Goal: Navigation & Orientation: Find specific page/section

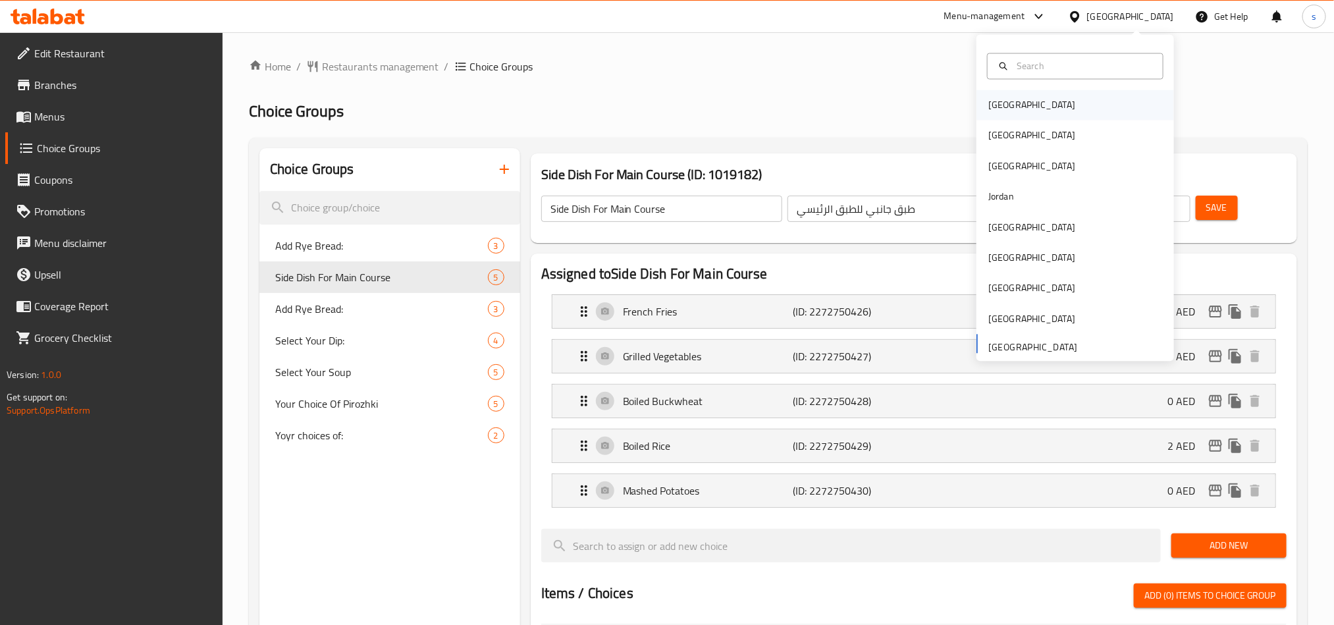
click at [988, 111] on div "Bahrain" at bounding box center [1031, 105] width 87 height 14
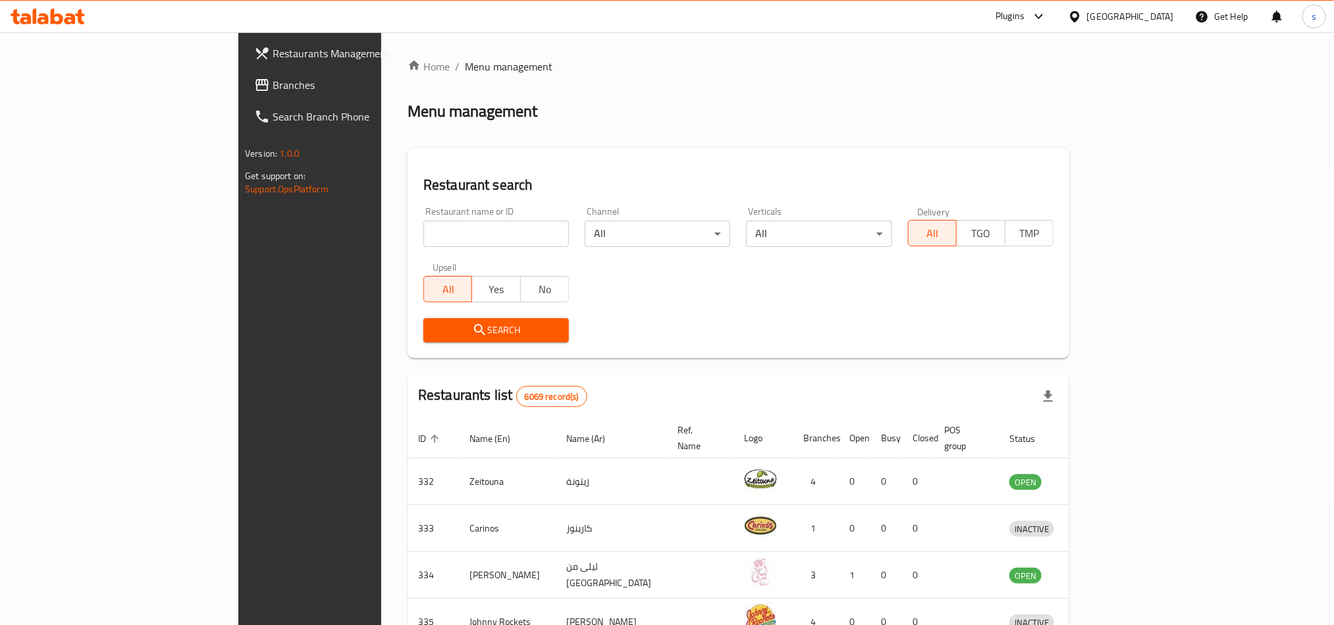
click at [1156, 13] on div "Bahrain" at bounding box center [1130, 16] width 87 height 14
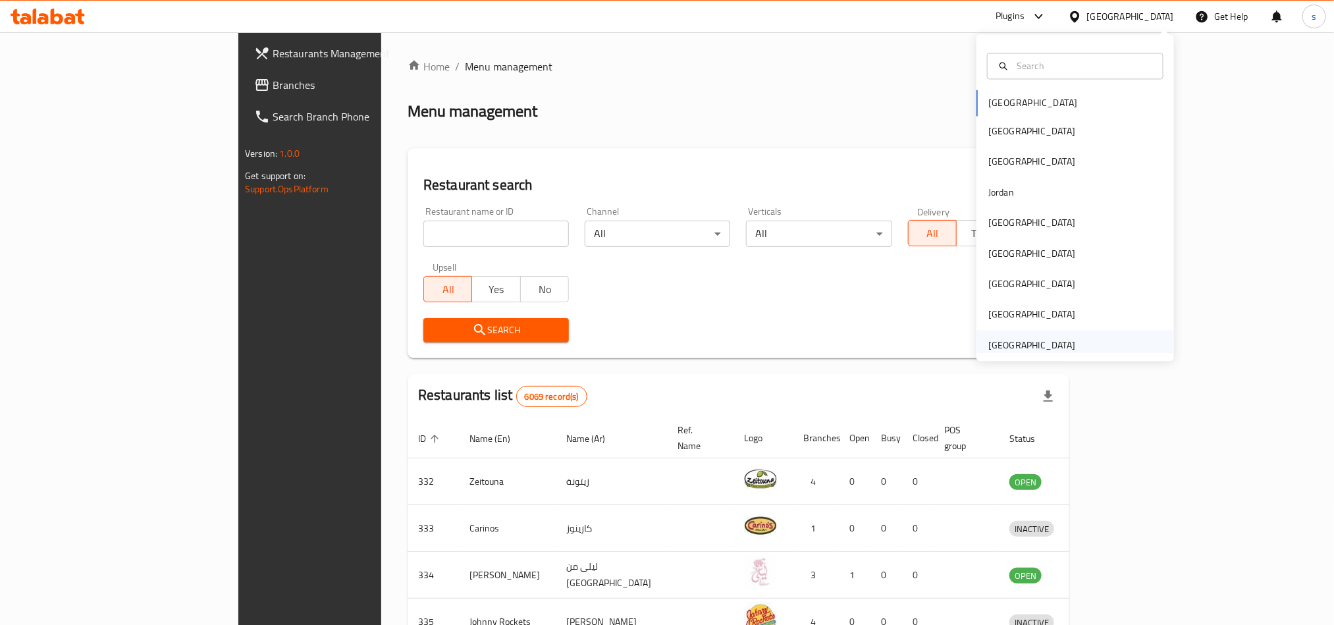
click at [1022, 342] on div "[GEOGRAPHIC_DATA]" at bounding box center [1031, 345] width 87 height 14
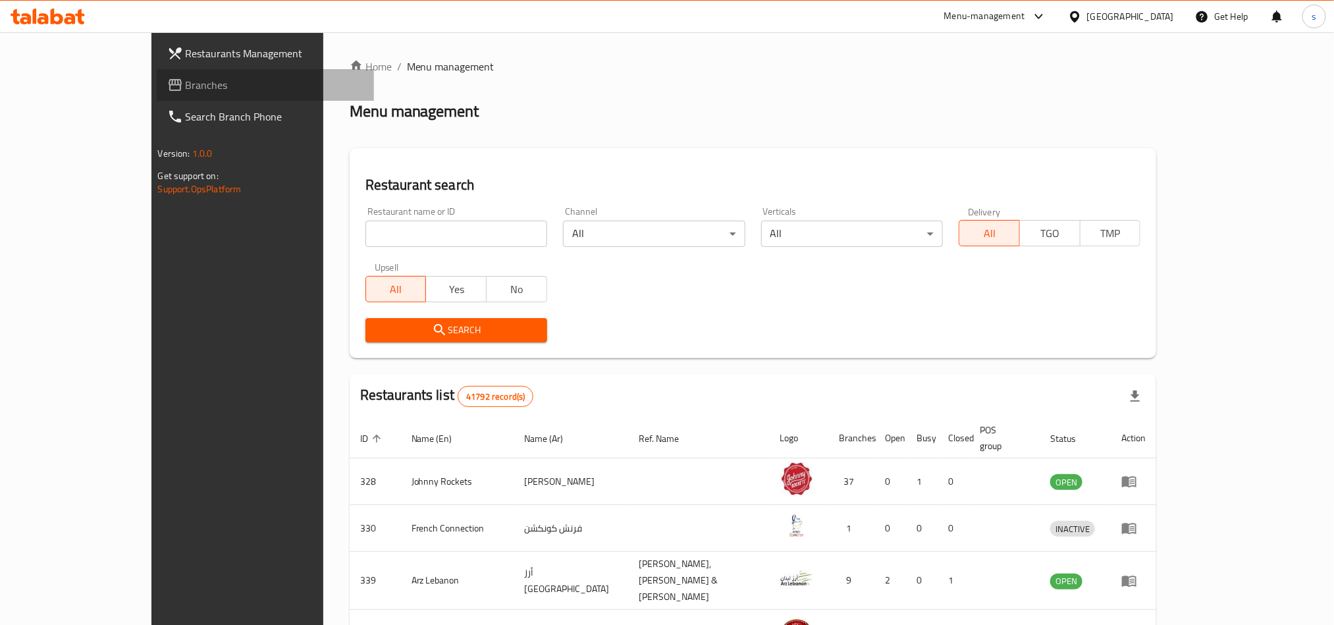
click at [186, 90] on span "Branches" at bounding box center [275, 85] width 178 height 16
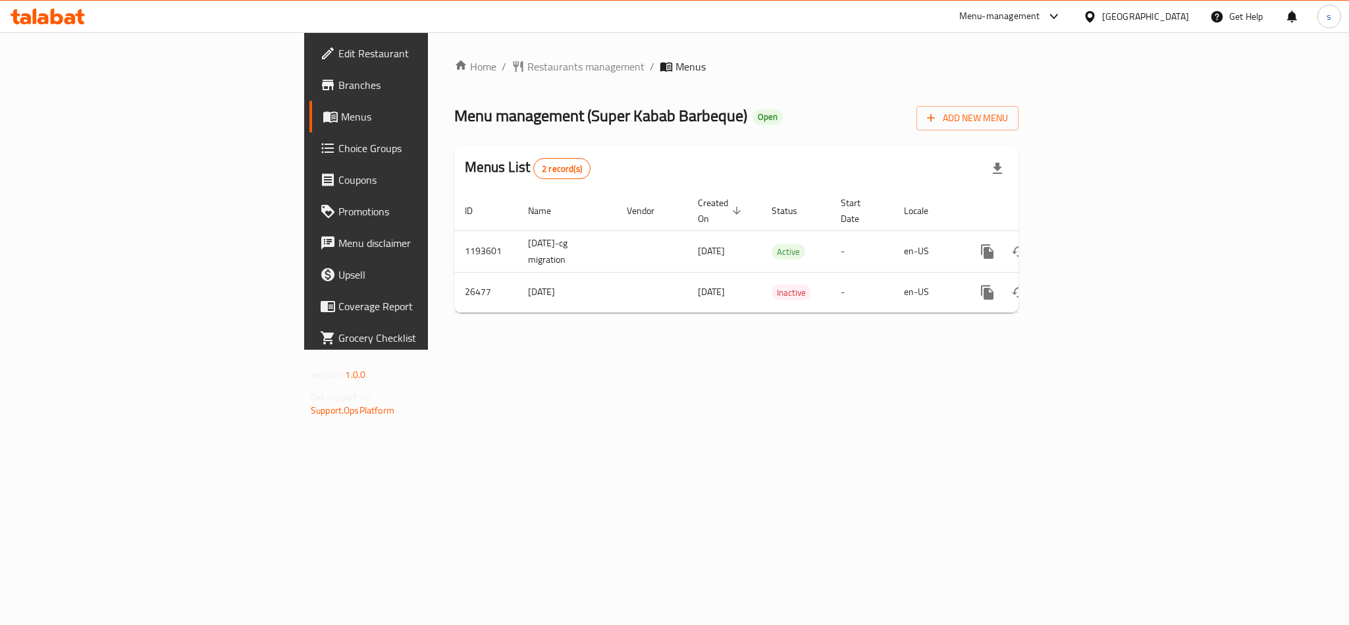
click at [1109, 14] on div "[GEOGRAPHIC_DATA]" at bounding box center [1145, 16] width 87 height 14
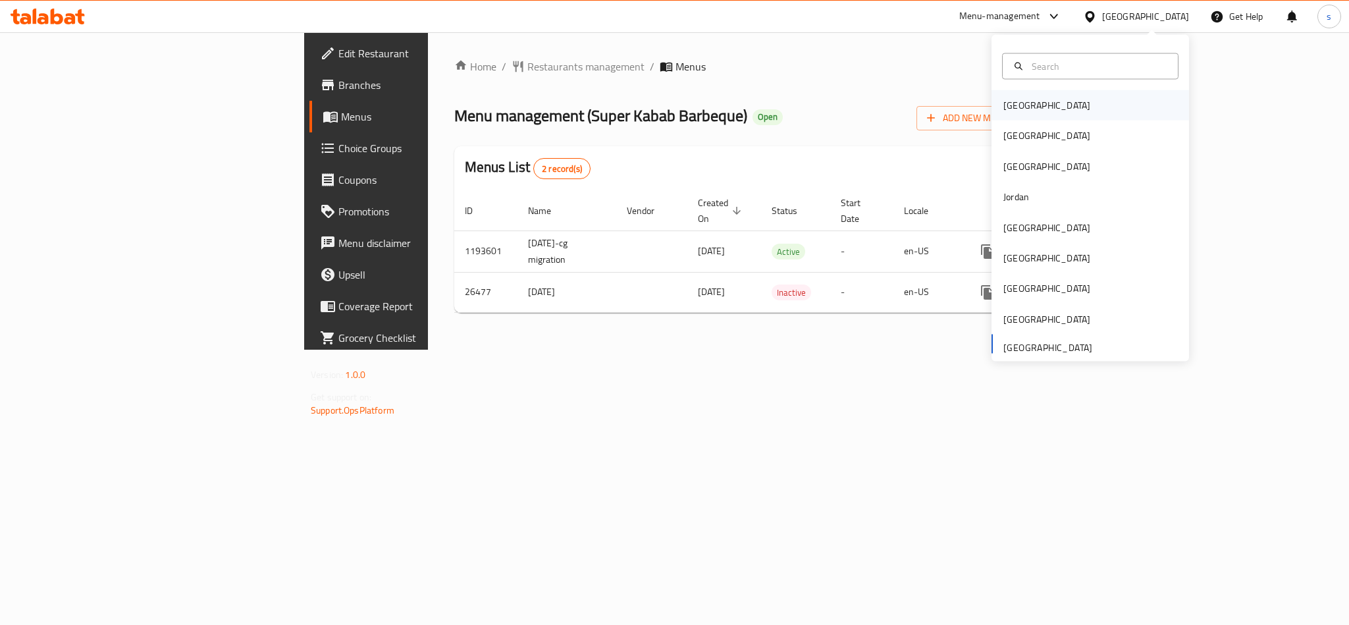
click at [1004, 107] on div "[GEOGRAPHIC_DATA]" at bounding box center [1047, 105] width 87 height 14
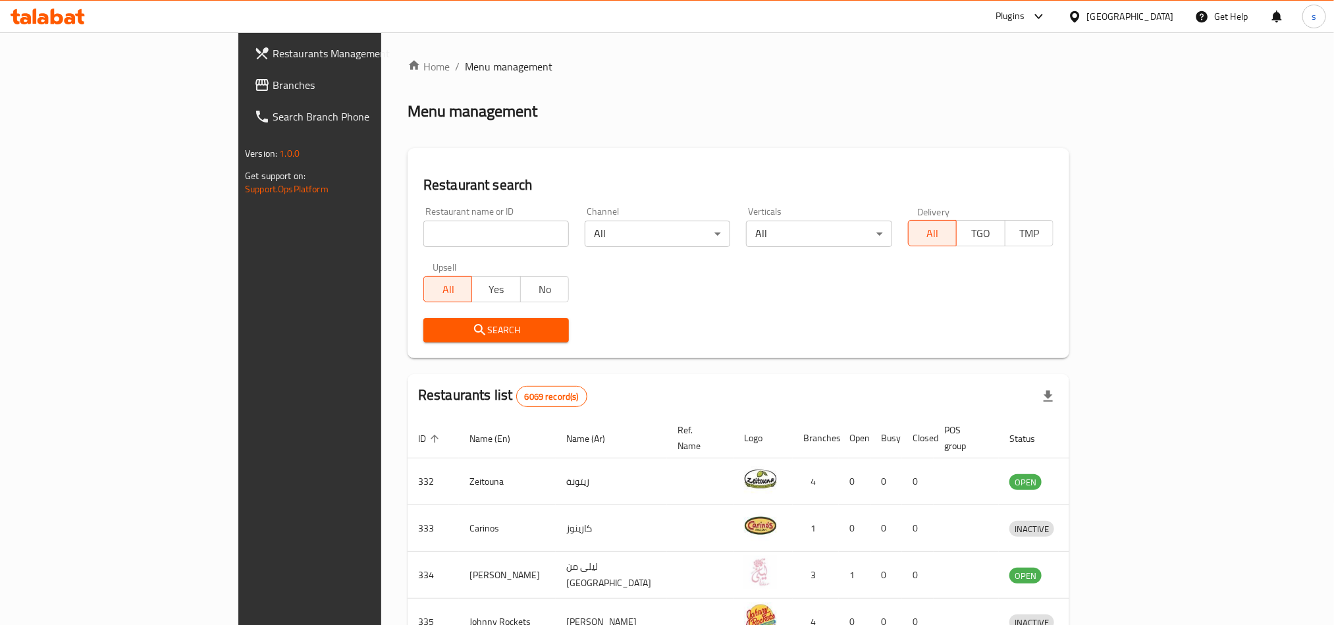
click at [1148, 14] on div "[GEOGRAPHIC_DATA]" at bounding box center [1130, 16] width 87 height 14
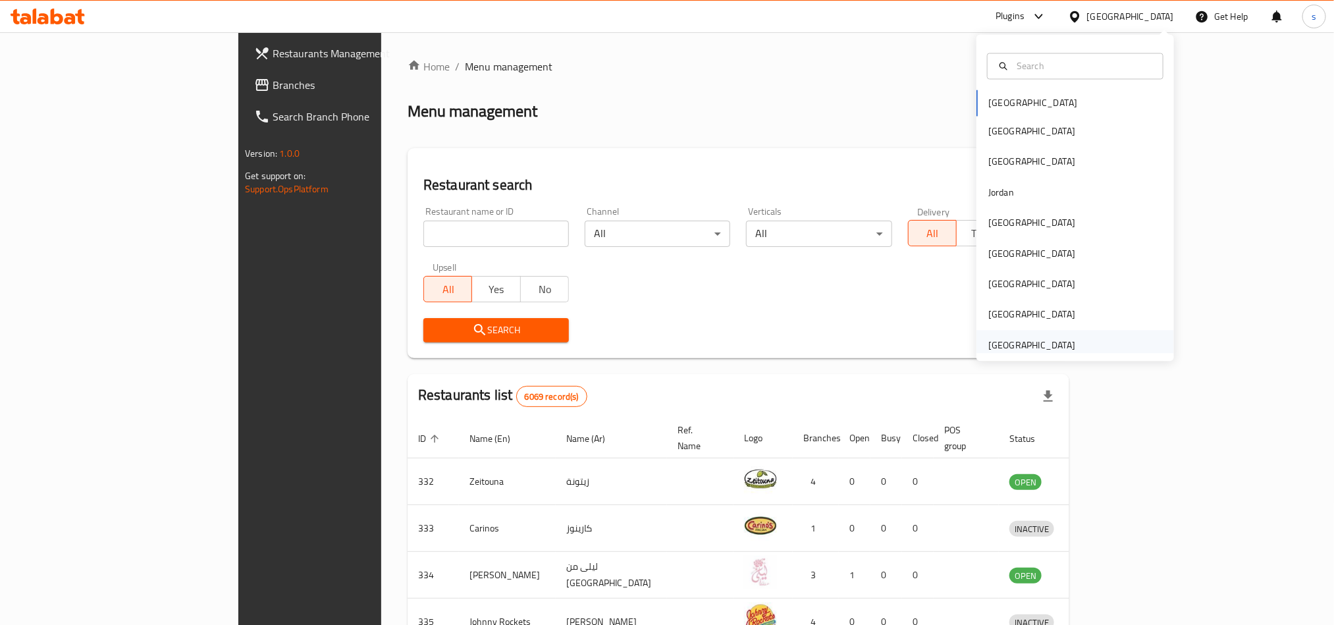
click at [1035, 342] on div "[GEOGRAPHIC_DATA]" at bounding box center [1031, 345] width 87 height 14
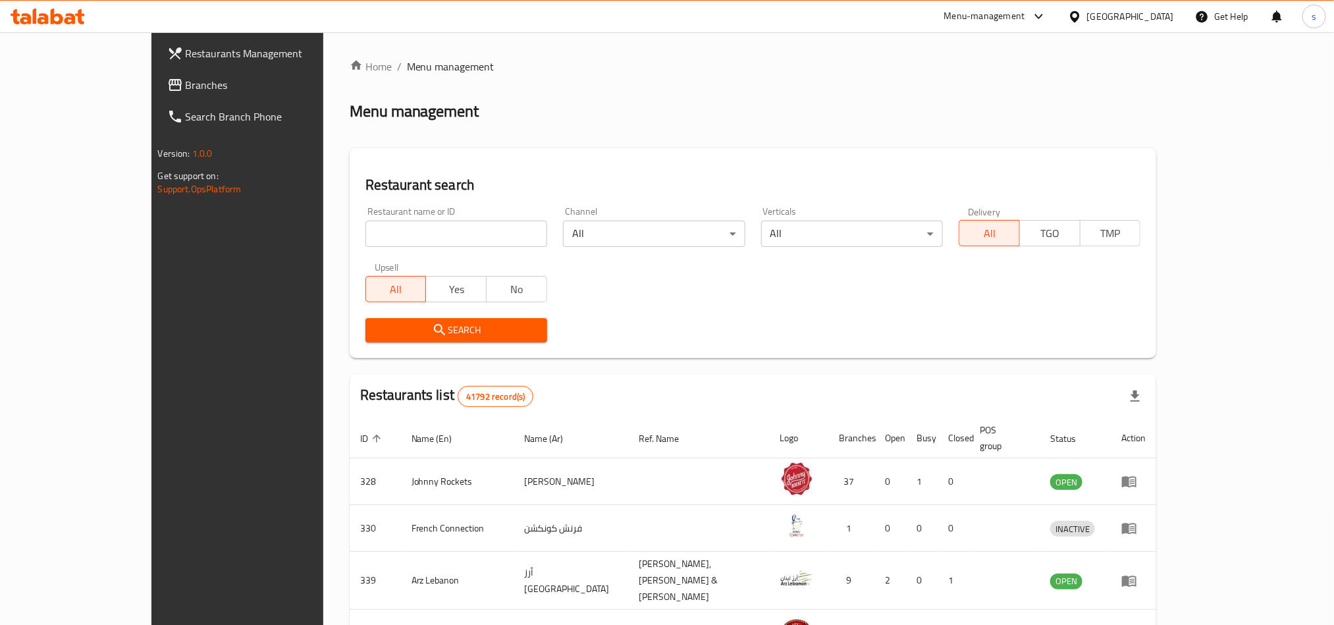
click at [186, 91] on span "Branches" at bounding box center [275, 85] width 178 height 16
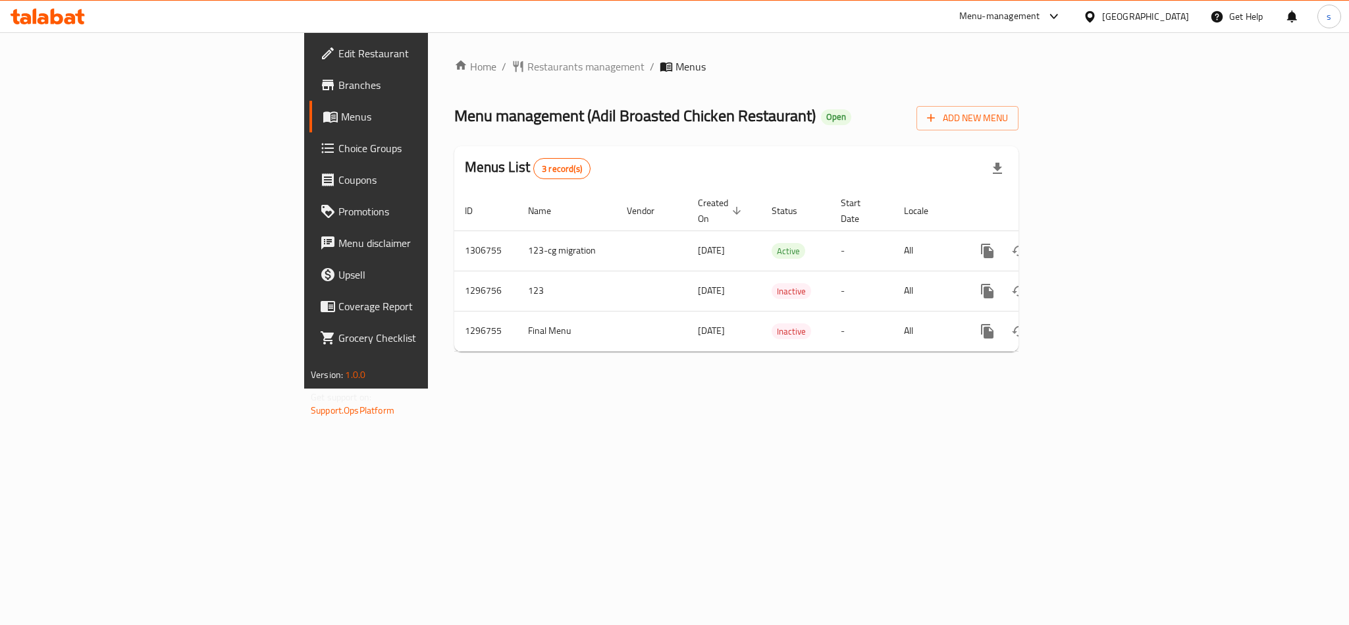
click at [1150, 14] on div "[GEOGRAPHIC_DATA]" at bounding box center [1145, 16] width 87 height 14
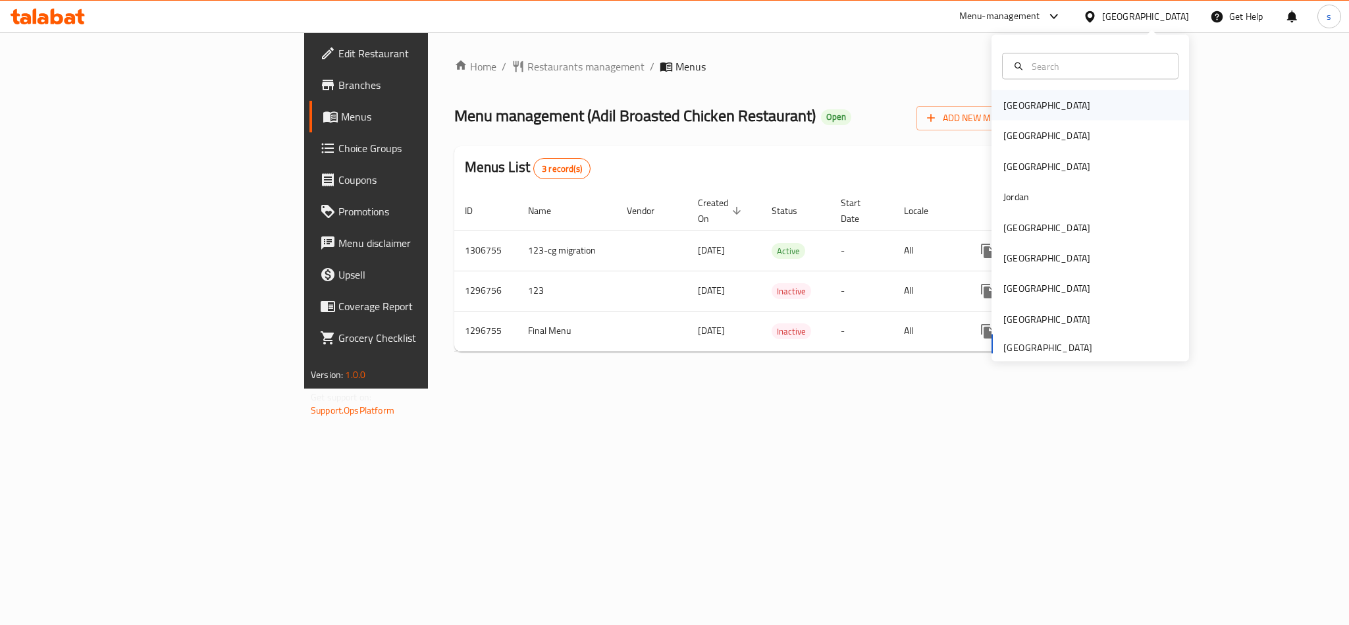
click at [1015, 113] on div "Bahrain" at bounding box center [1047, 105] width 108 height 30
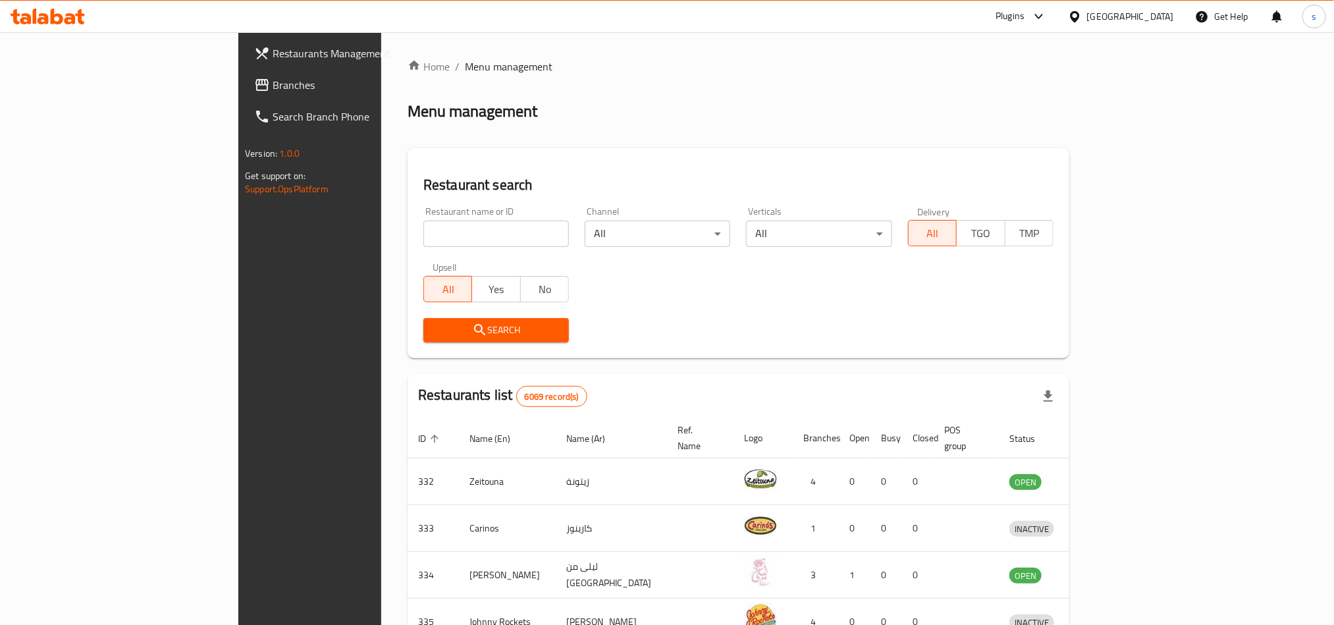
click at [1162, 13] on div "Bahrain" at bounding box center [1130, 16] width 87 height 14
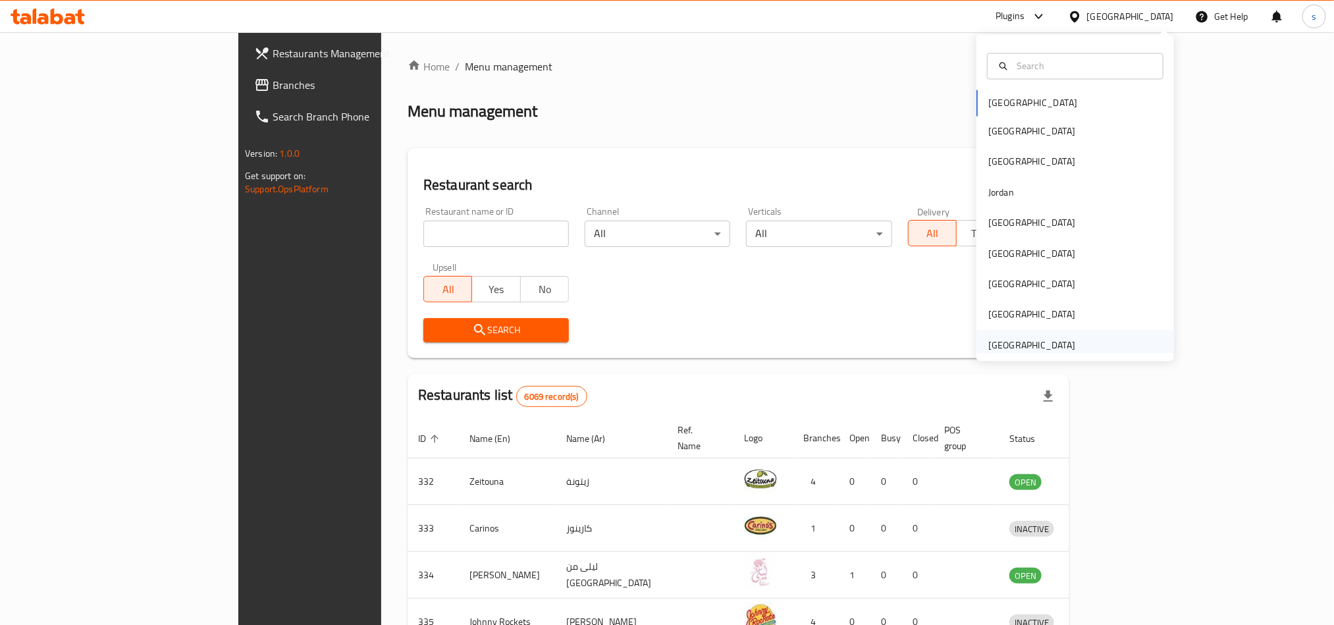
click at [1053, 348] on div "[GEOGRAPHIC_DATA]" at bounding box center [1031, 345] width 87 height 14
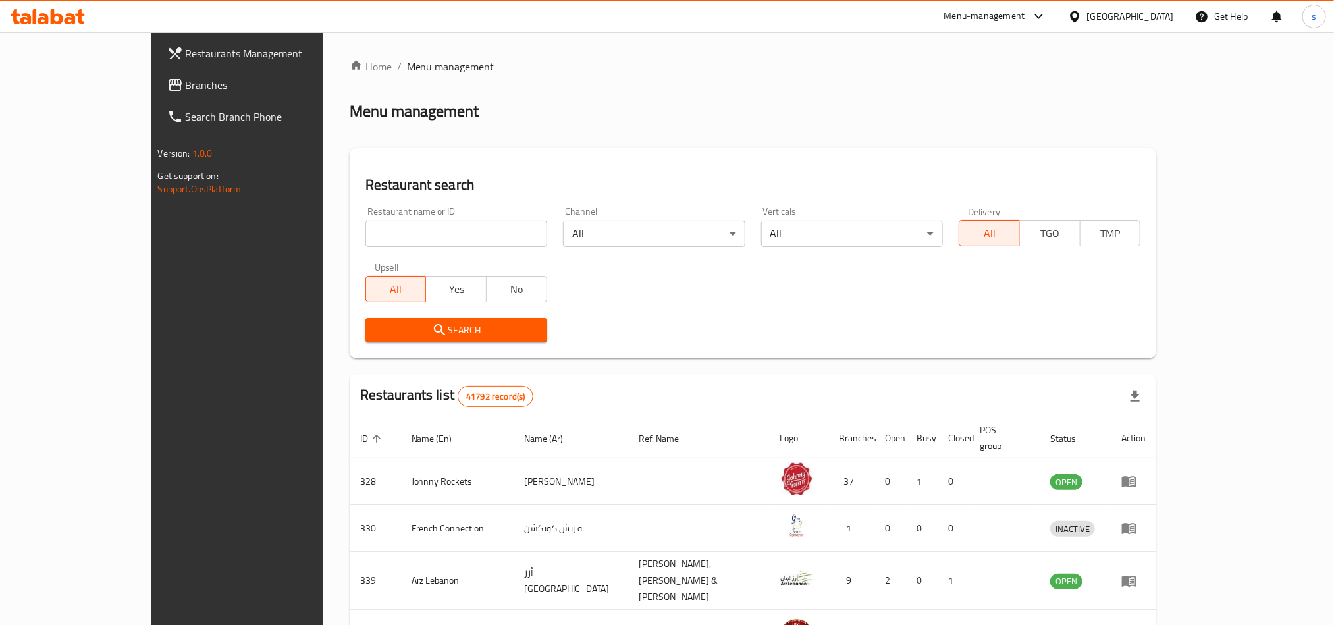
click at [186, 86] on span "Branches" at bounding box center [275, 85] width 178 height 16
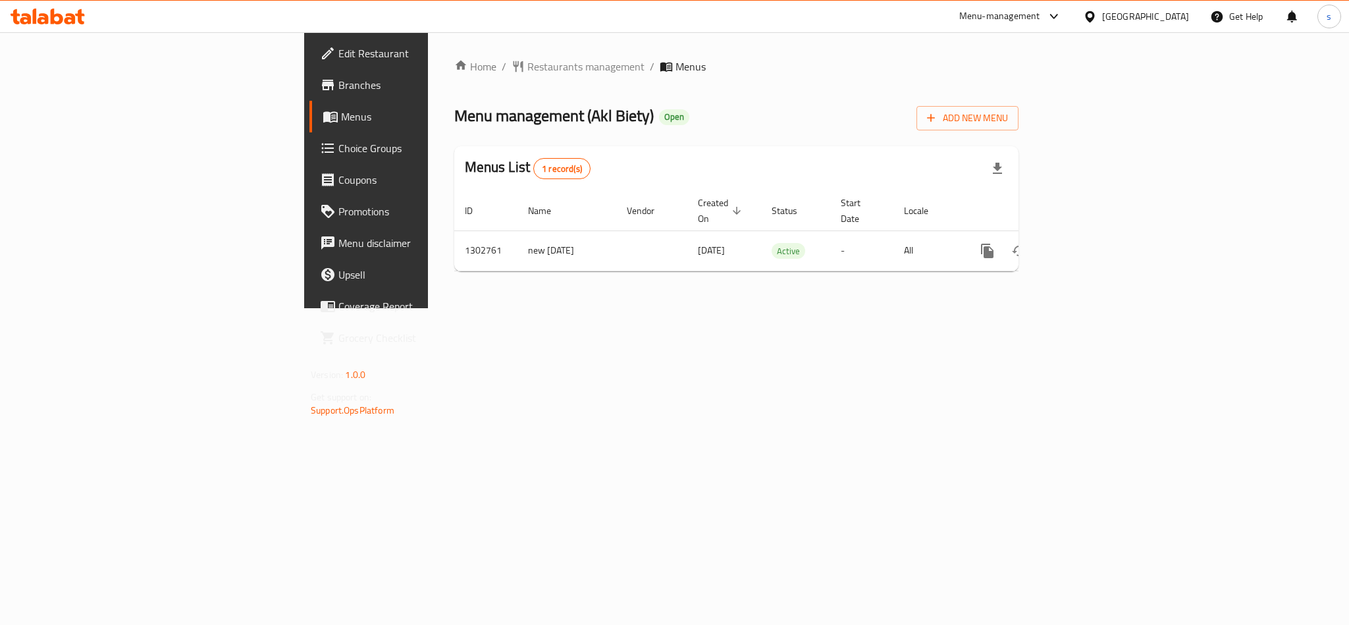
click at [1145, 11] on div "[GEOGRAPHIC_DATA]" at bounding box center [1145, 16] width 87 height 14
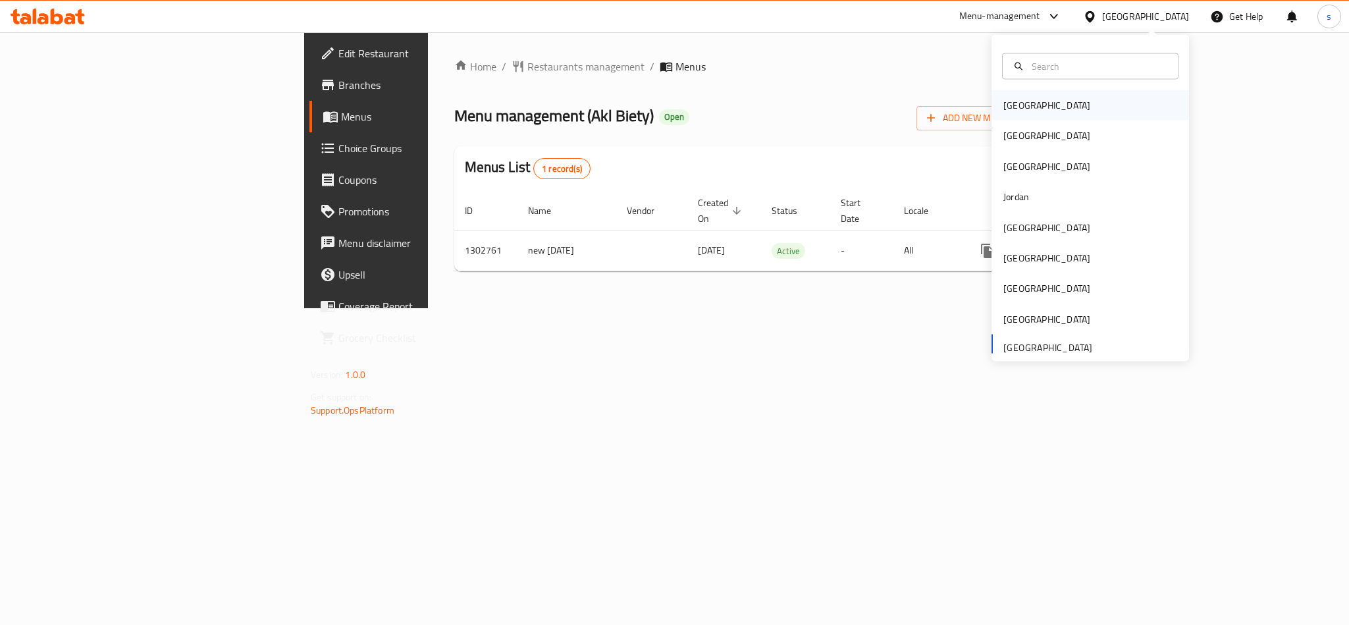
click at [1012, 103] on div "[GEOGRAPHIC_DATA]" at bounding box center [1047, 105] width 87 height 14
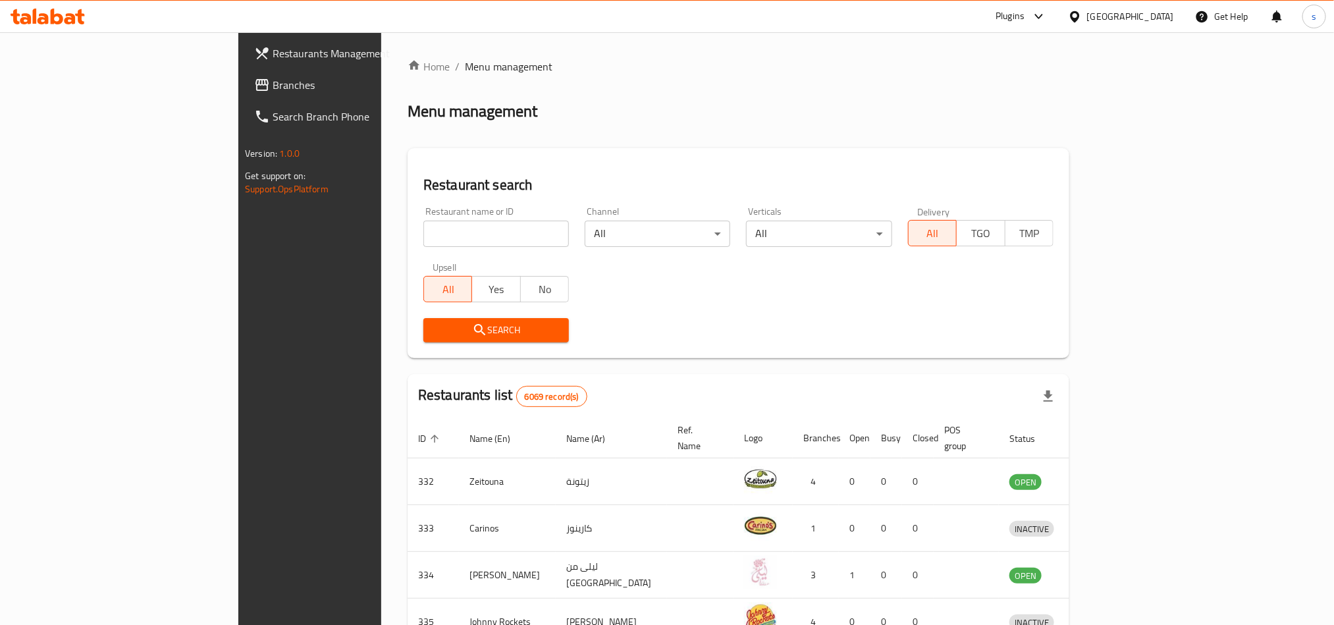
click at [1162, 16] on div "[GEOGRAPHIC_DATA]" at bounding box center [1130, 16] width 87 height 14
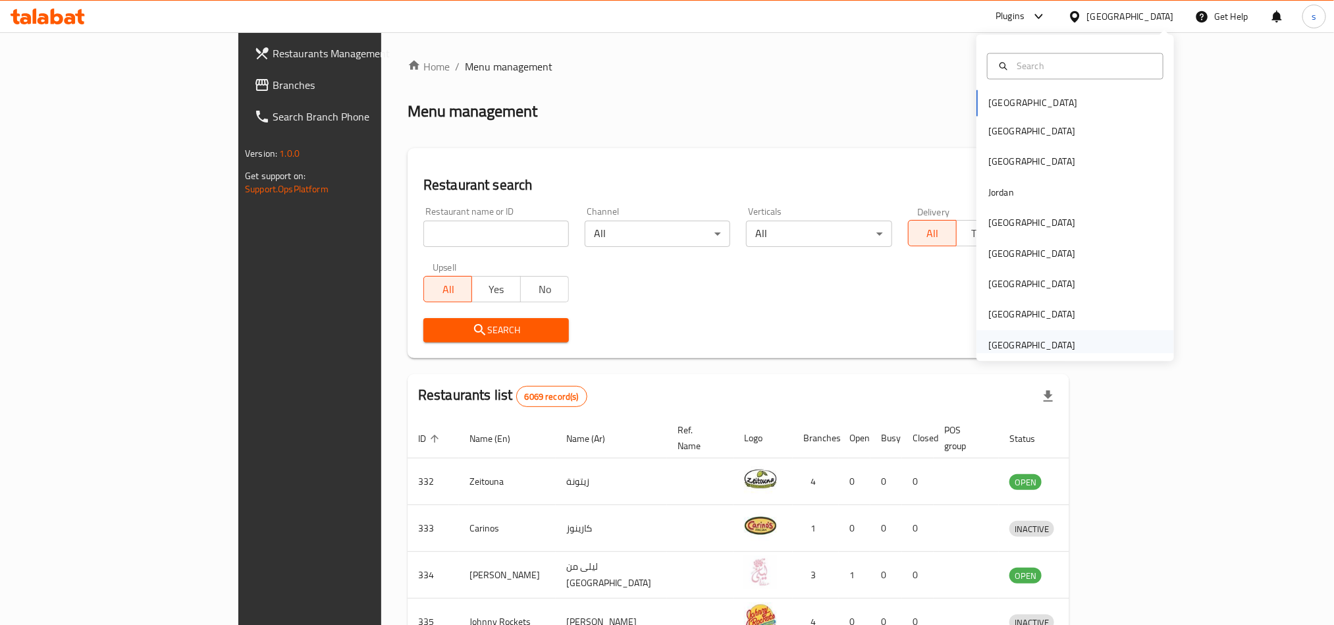
click at [1021, 352] on div "[GEOGRAPHIC_DATA]" at bounding box center [1031, 345] width 87 height 14
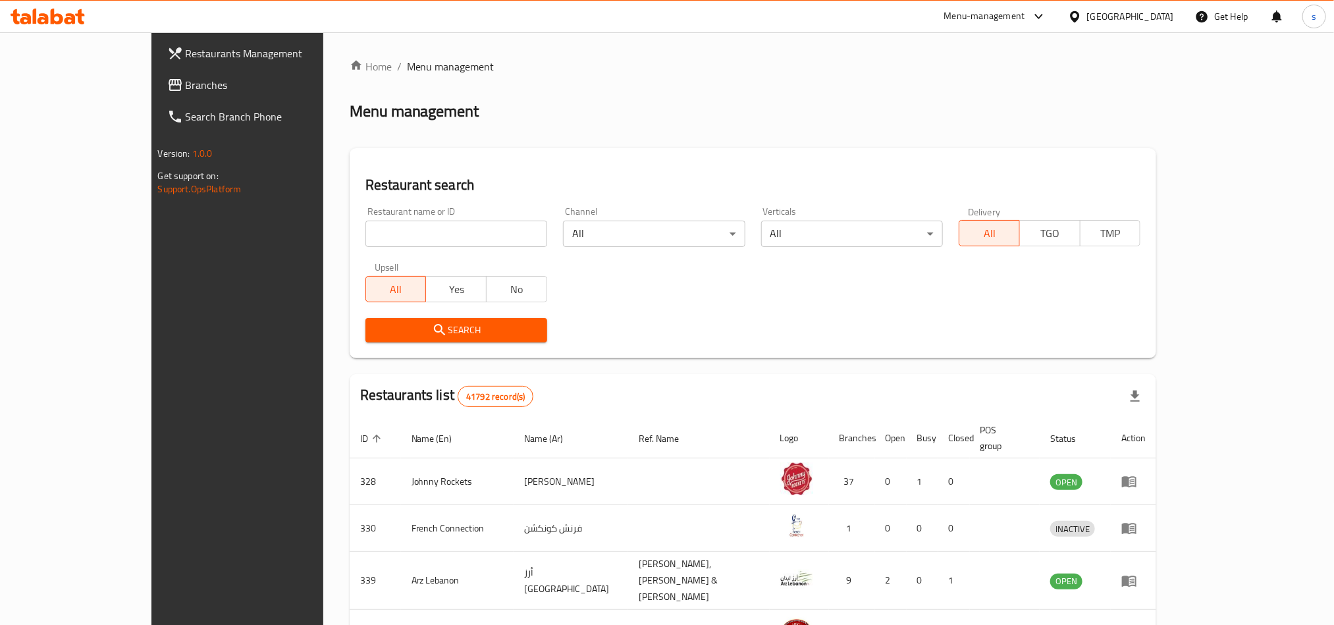
click at [186, 83] on span "Branches" at bounding box center [275, 85] width 178 height 16
